Goal: Obtain resource: Download file/media

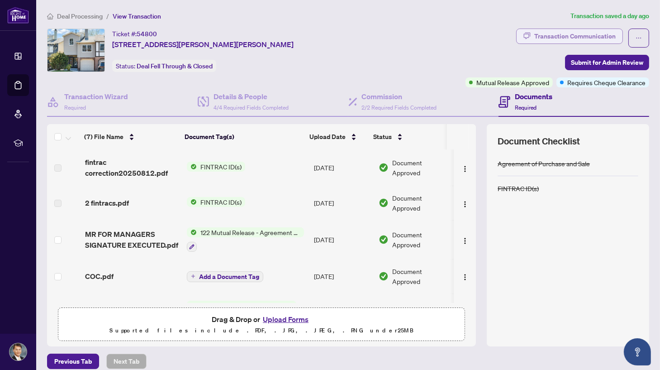
click at [549, 34] on div "Transaction Communication" at bounding box center [575, 36] width 81 height 14
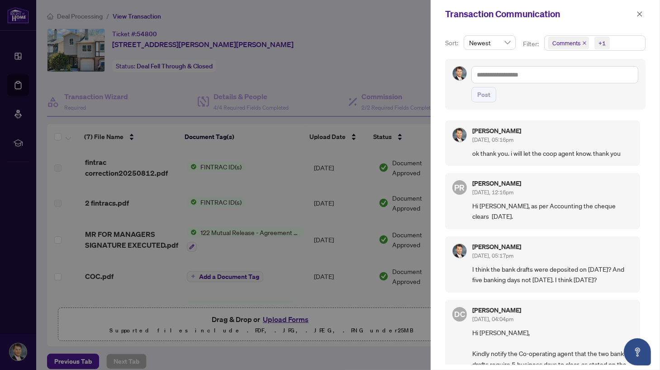
click at [323, 50] on div at bounding box center [330, 185] width 660 height 370
click at [640, 15] on icon "close" at bounding box center [640, 14] width 6 height 6
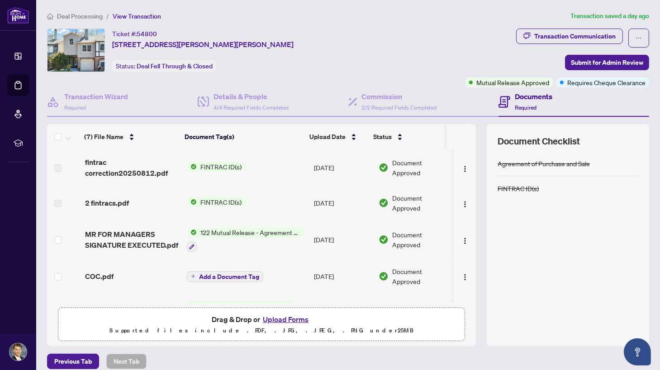
click at [404, 61] on div "Ticket #: 54800 [STREET_ADDRESS][PERSON_NAME][PERSON_NAME] Status: Deal Fell Th…" at bounding box center [254, 50] width 415 height 43
click at [204, 198] on span "FINTRAC ID(s)" at bounding box center [221, 202] width 48 height 10
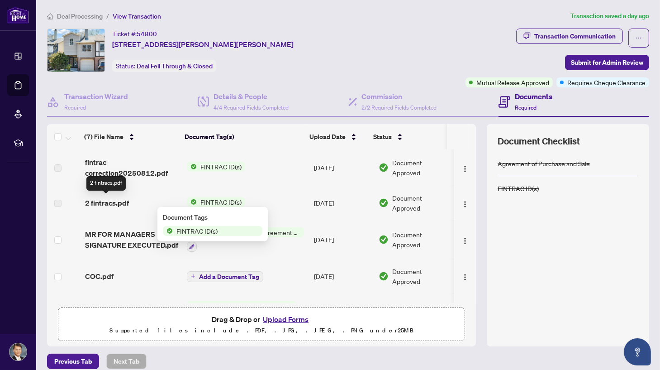
click at [106, 201] on span "2 fintracs.pdf" at bounding box center [107, 202] width 44 height 11
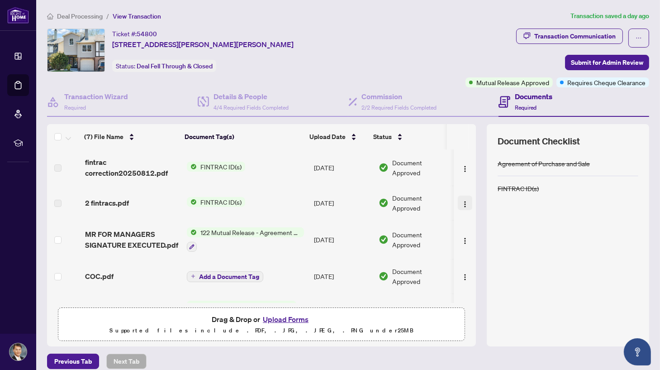
click at [462, 201] on img "button" at bounding box center [465, 204] width 7 height 7
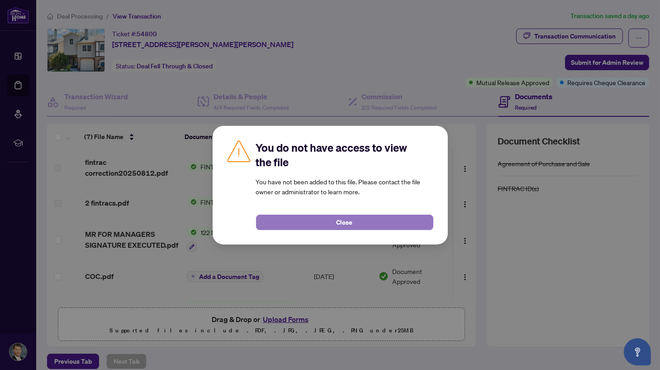
click at [347, 218] on span "Close" at bounding box center [345, 222] width 16 height 14
